Goal: Information Seeking & Learning: Learn about a topic

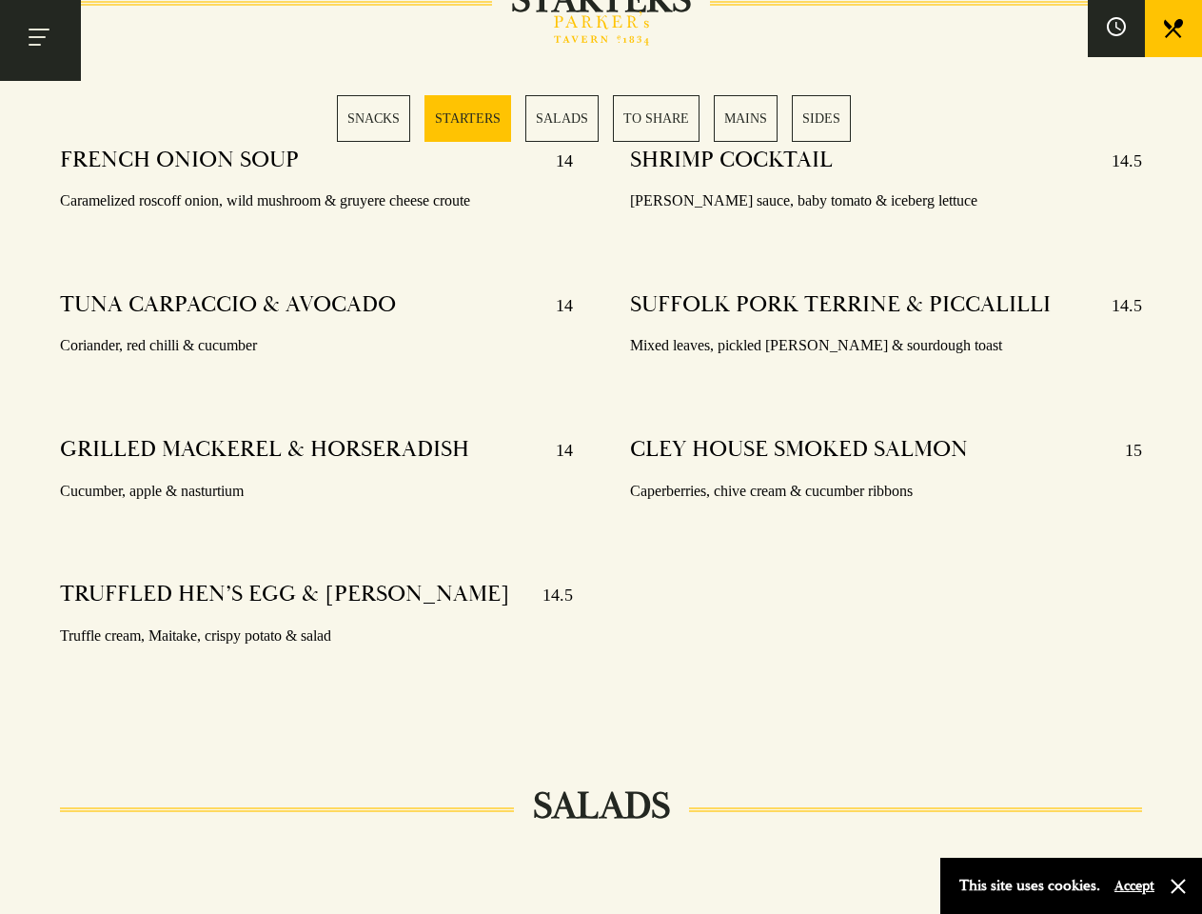
click at [602, 457] on div "SHRIMP COCKTAIL 14.5 Marie rose sauce, baby tomato & iceberg lettuce SUFFOLK PO…" at bounding box center [886, 422] width 569 height 580
click at [40, 40] on button "Toggle navigation" at bounding box center [40, 40] width 81 height 81
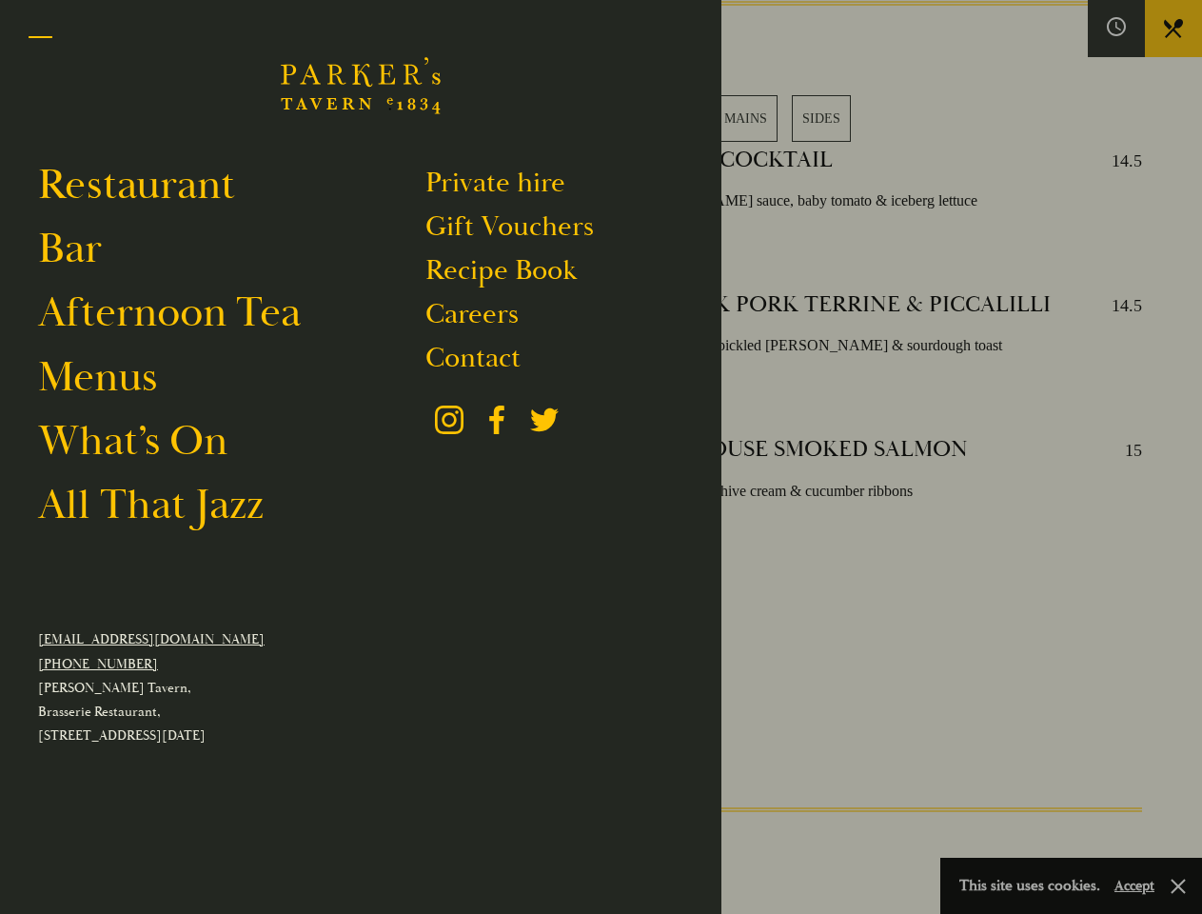
click at [1117, 29] on div at bounding box center [601, 457] width 1202 height 914
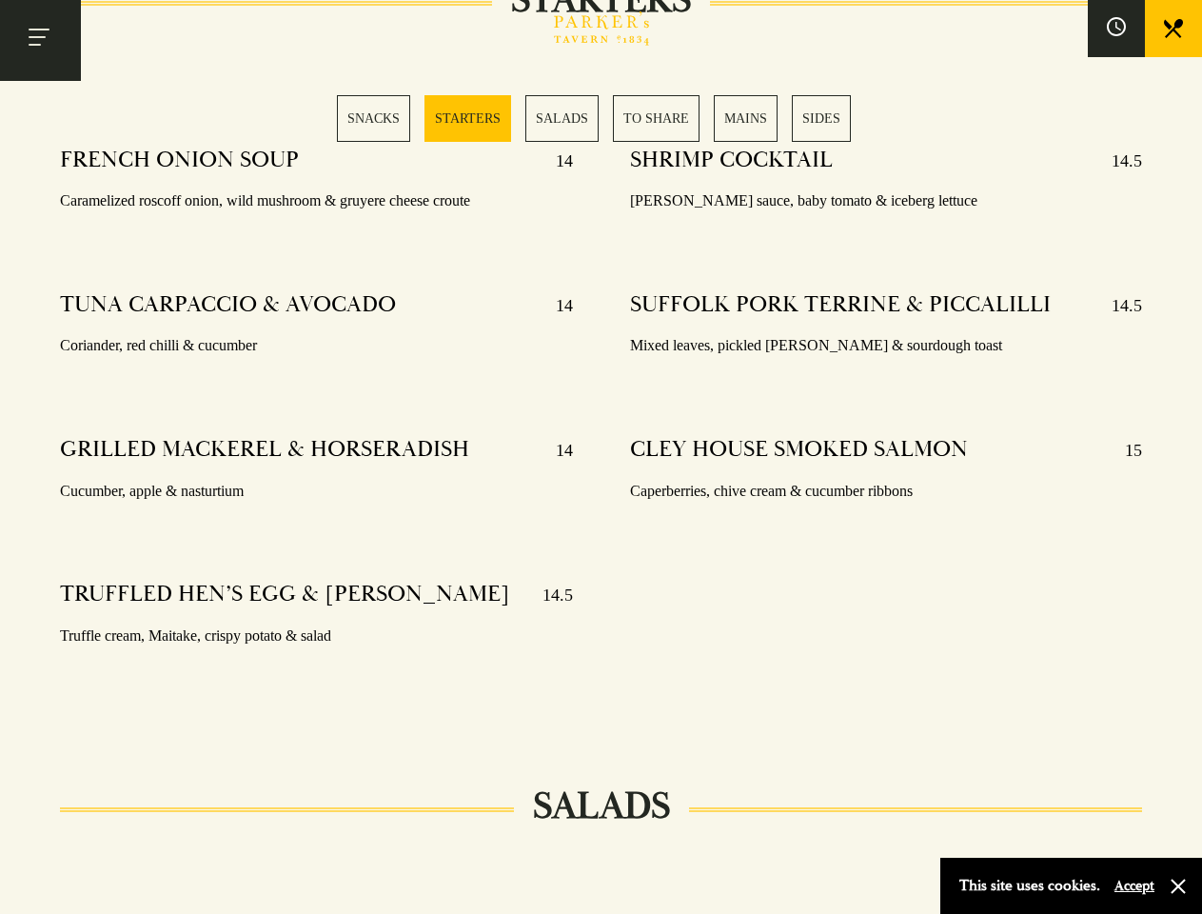
click at [602, 118] on div "SNACKS STARTERS SALADS TO SHARE MAINS SIDES" at bounding box center [601, 118] width 528 height 47
click at [1134, 885] on button "Accept" at bounding box center [1135, 886] width 40 height 18
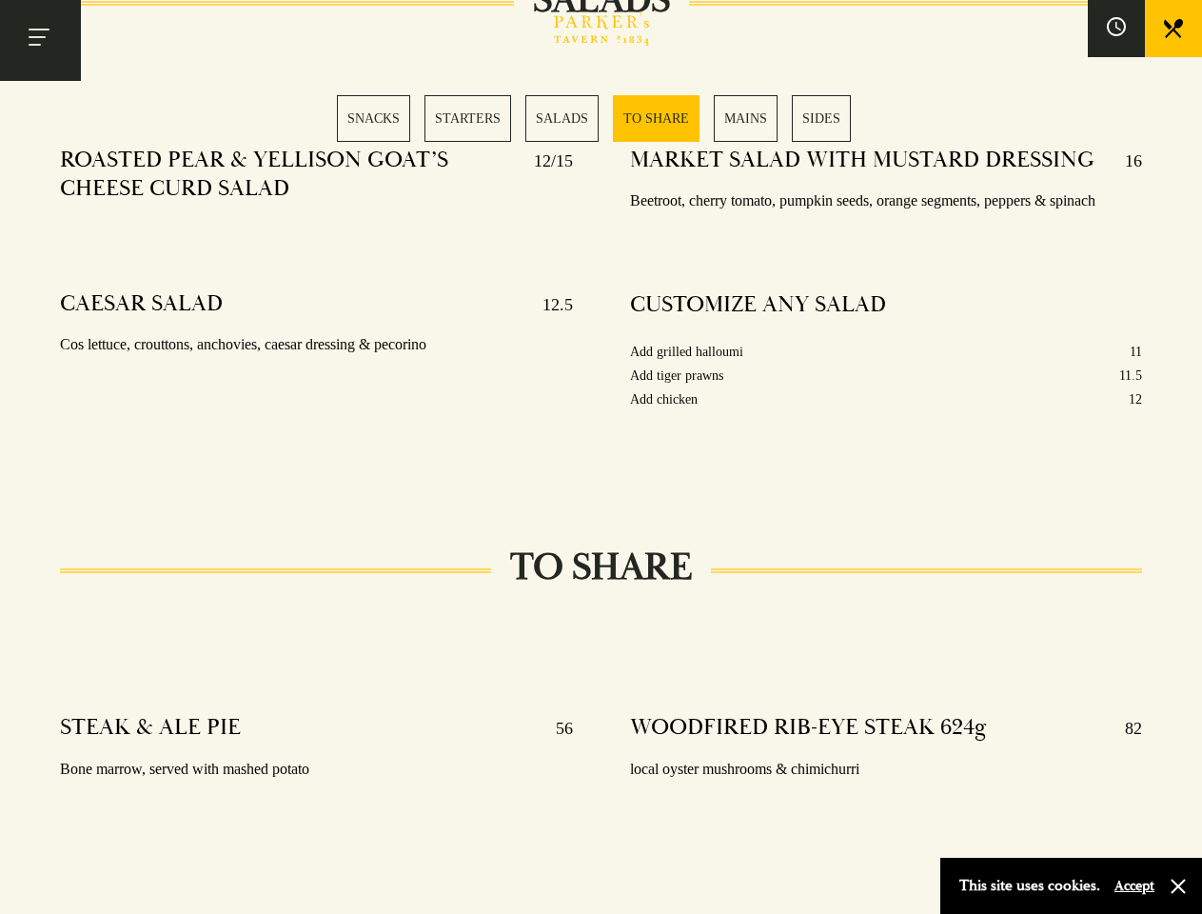
click at [602, 457] on div "MARKET SALAD WITH MUSTARD DRESSING 16 Beetroot, cherry tomato, pumpkin seeds, o…" at bounding box center [886, 303] width 569 height 342
click at [40, 40] on button "Toggle navigation" at bounding box center [40, 40] width 81 height 81
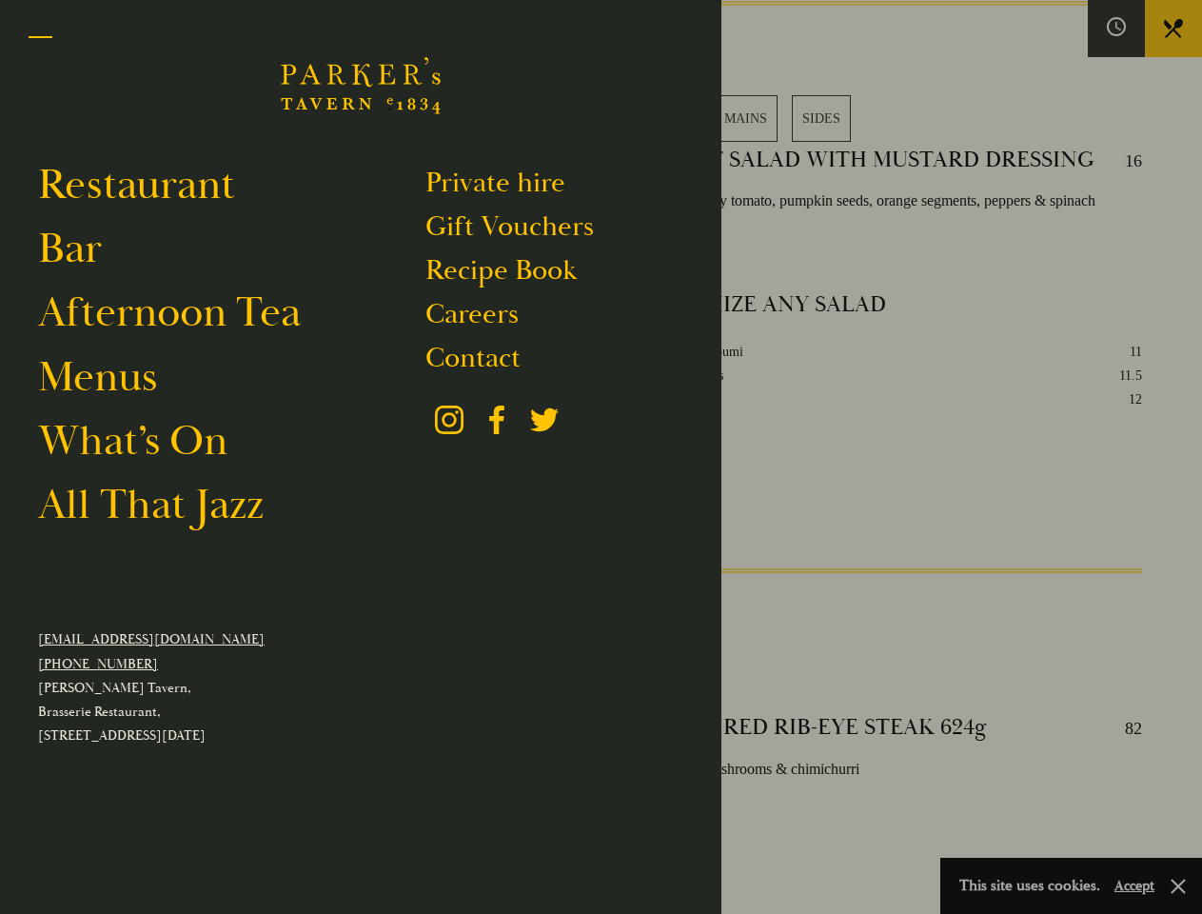
click at [1117, 29] on div at bounding box center [601, 457] width 1202 height 914
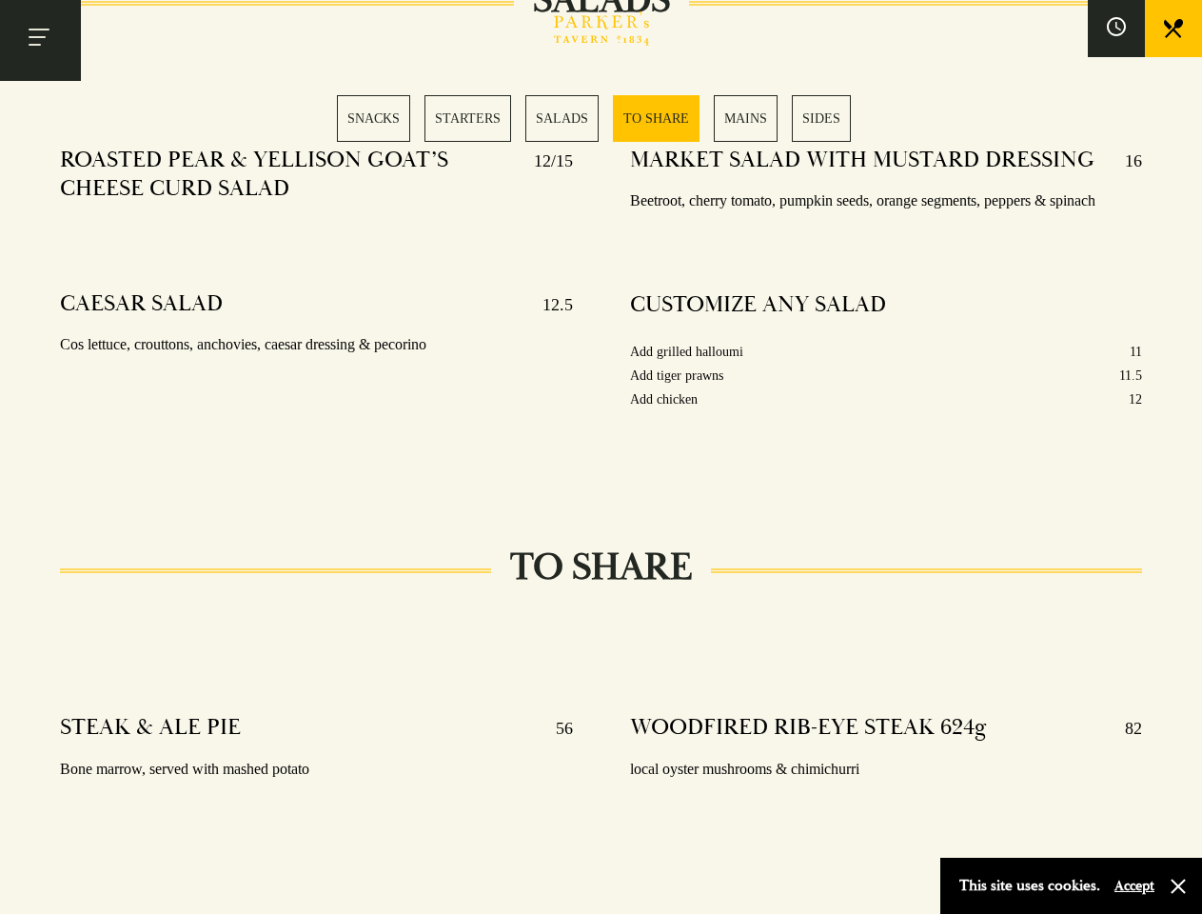
click at [602, 118] on div "SNACKS STARTERS SALADS TO SHARE MAINS SIDES" at bounding box center [601, 118] width 528 height 47
click at [1134, 885] on button "Accept" at bounding box center [1135, 886] width 40 height 18
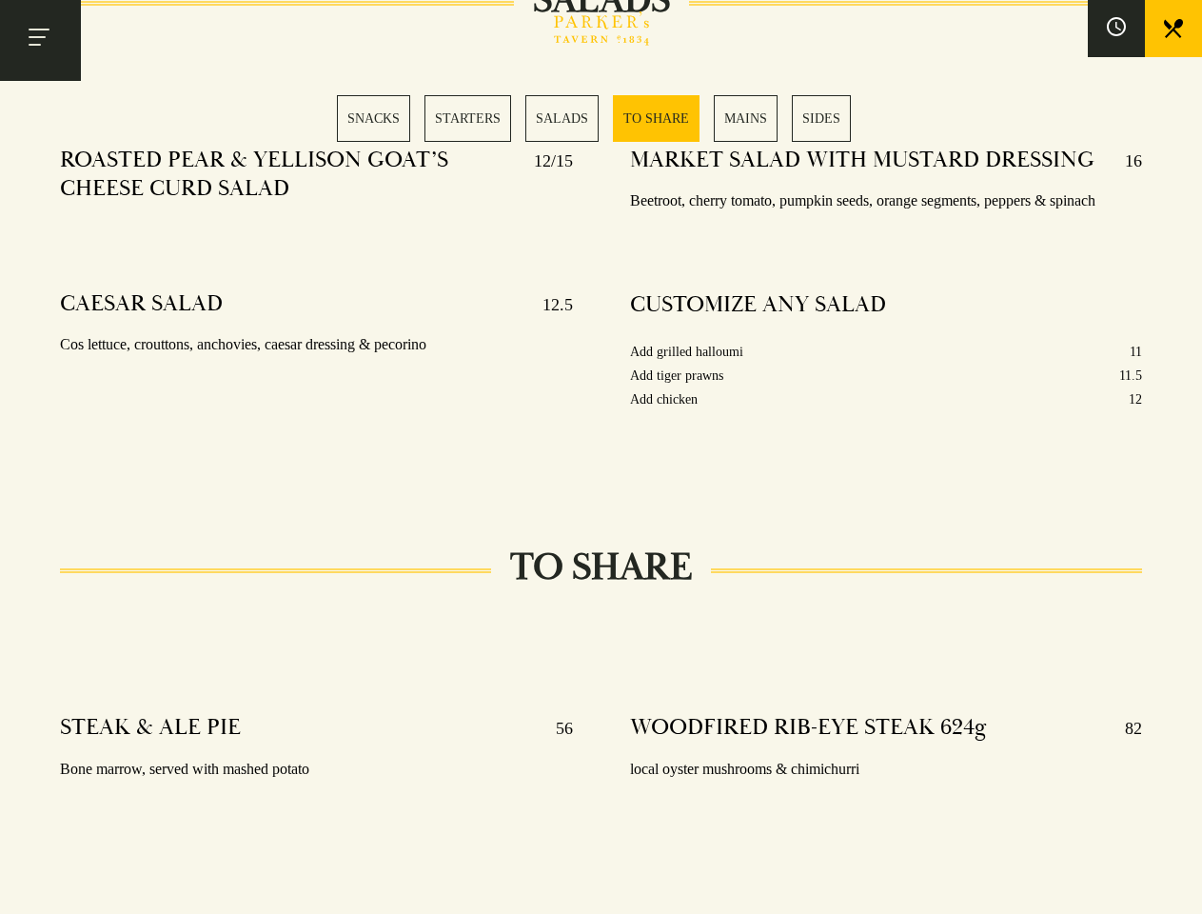
click at [1179, 886] on section "SNACKS SELECTION OF OLIVES 5 Manzanilla, kalamata & bella di cerignola 48 HOUR …" at bounding box center [601, 643] width 1202 height 4605
